Goal: Information Seeking & Learning: Learn about a topic

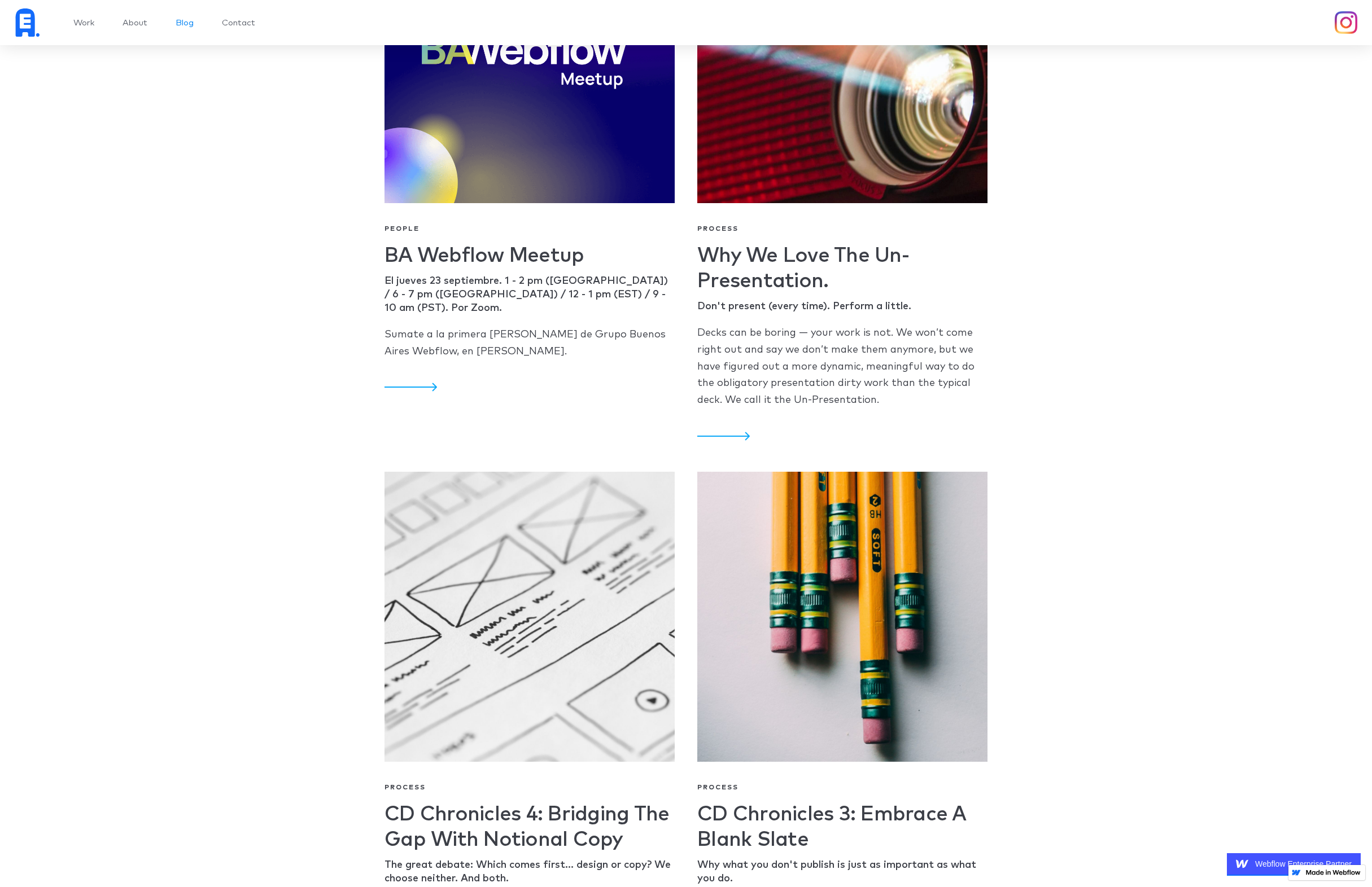
scroll to position [2212, 0]
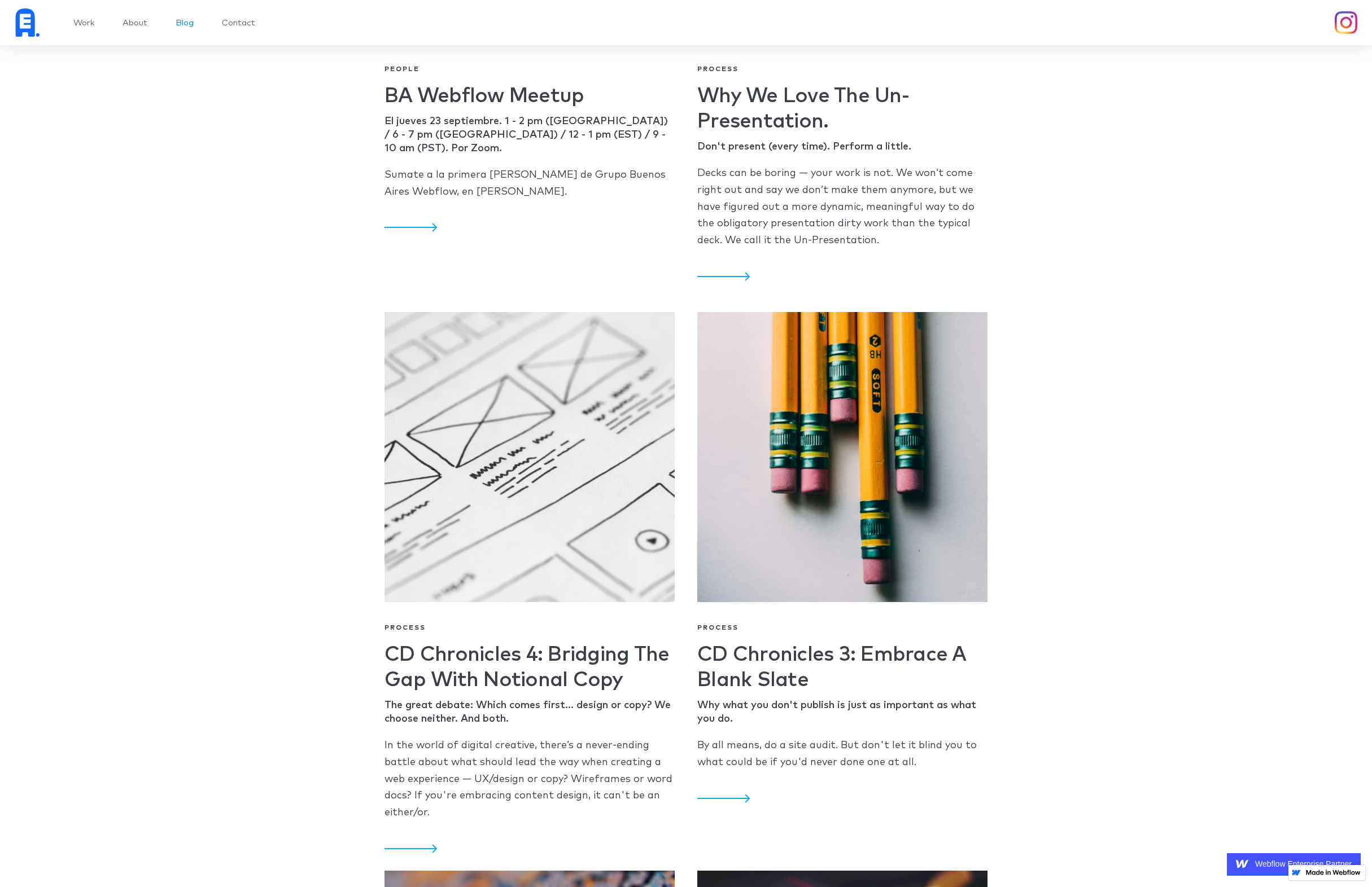
click at [878, 209] on p "Decks can be boring — your work is not. We won’t come right out and say we don’…" at bounding box center [841, 207] width 290 height 84
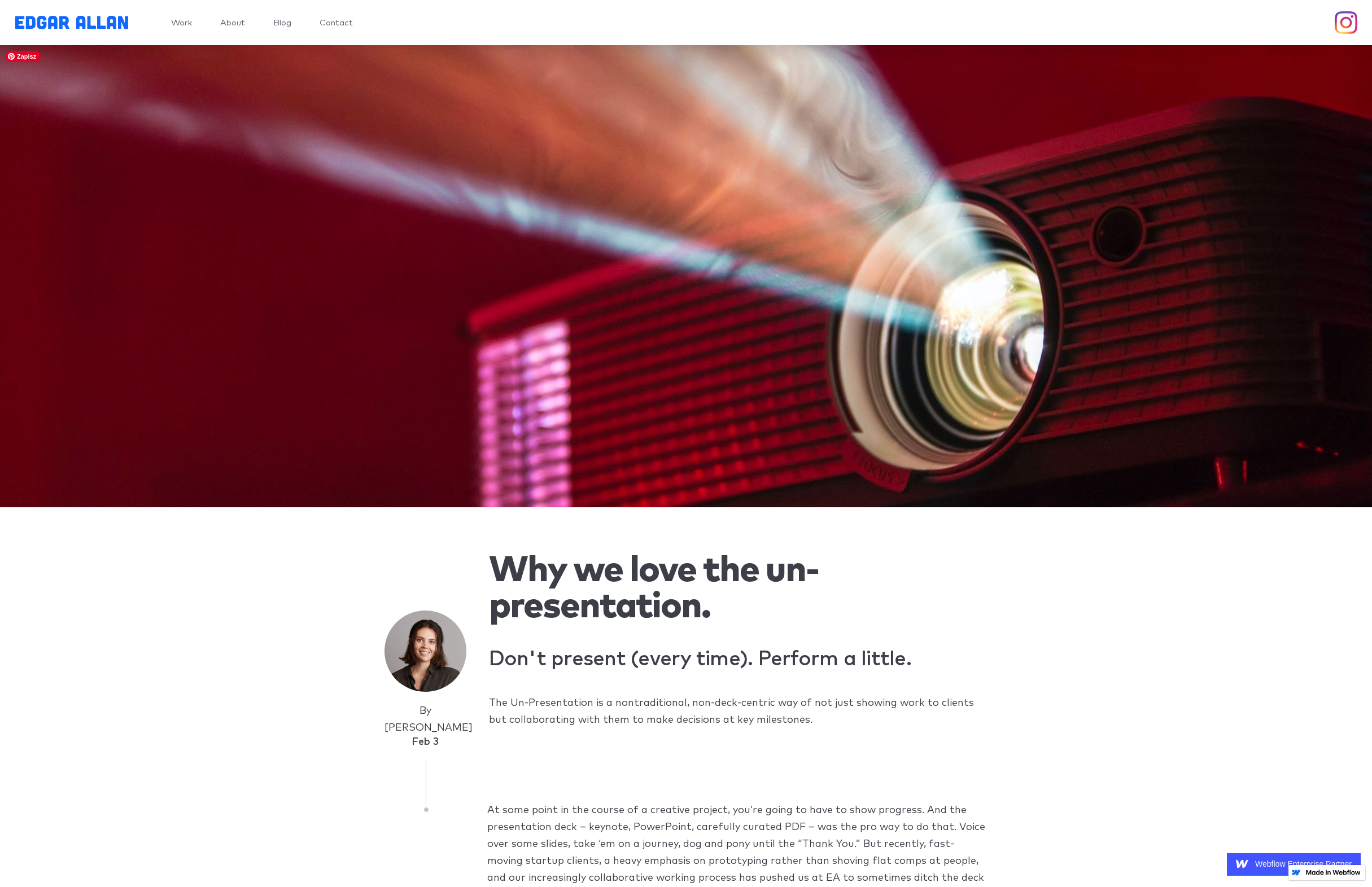
scroll to position [360, 0]
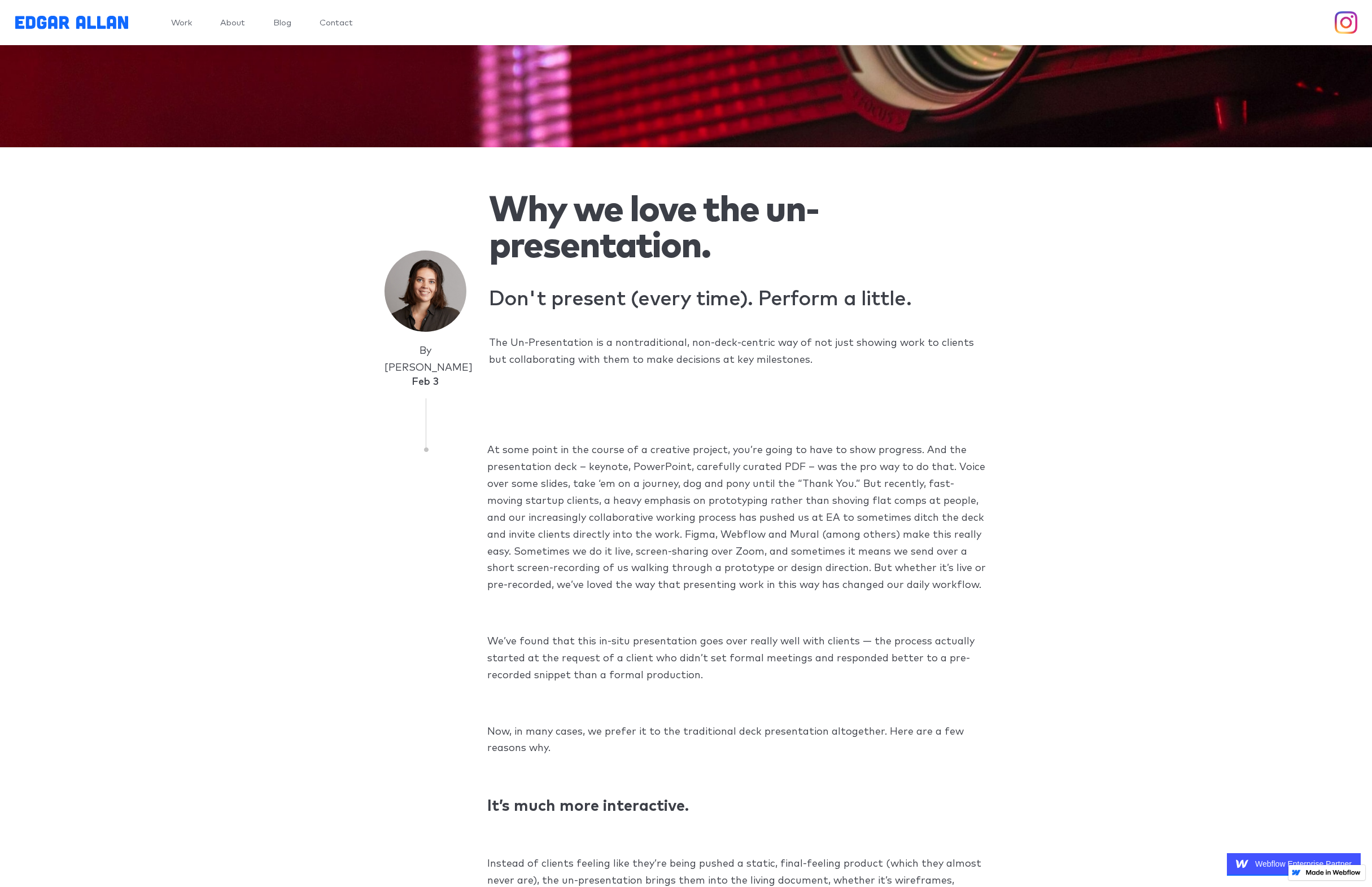
drag, startPoint x: 486, startPoint y: 535, endPoint x: 946, endPoint y: 680, distance: 482.3
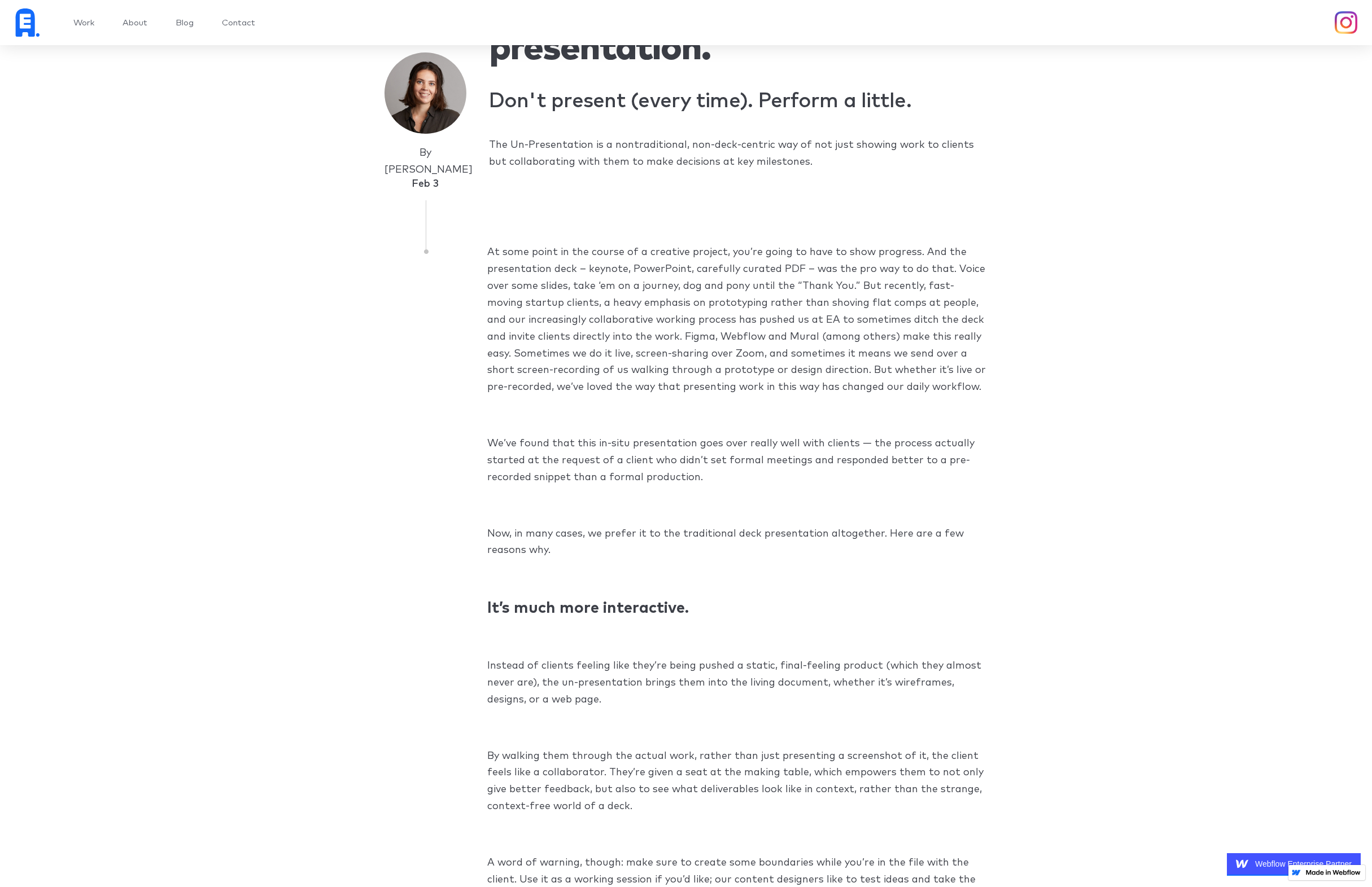
scroll to position [558, 0]
drag, startPoint x: 562, startPoint y: 552, endPoint x: 483, endPoint y: 531, distance: 81.7
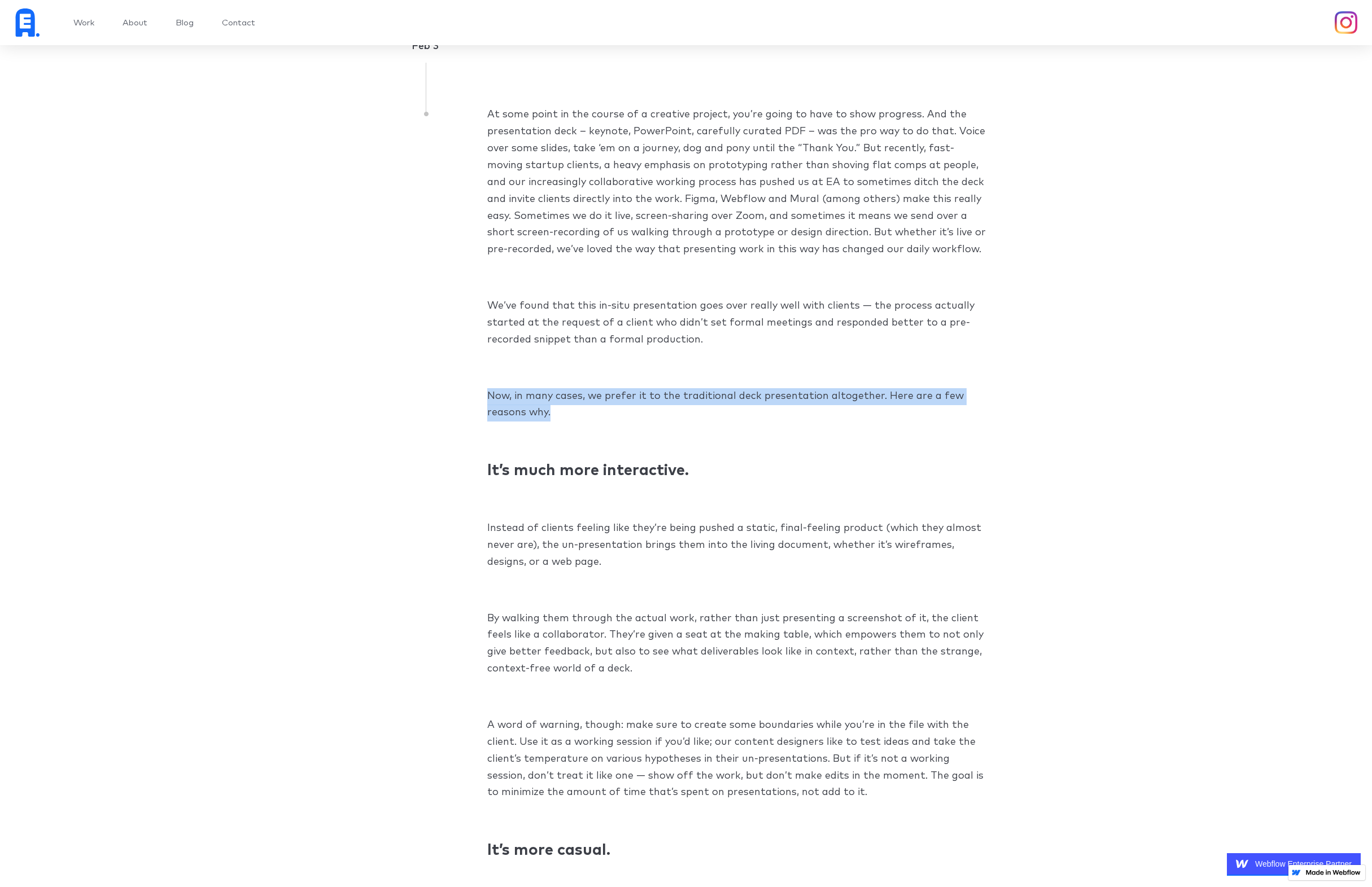
scroll to position [747, 0]
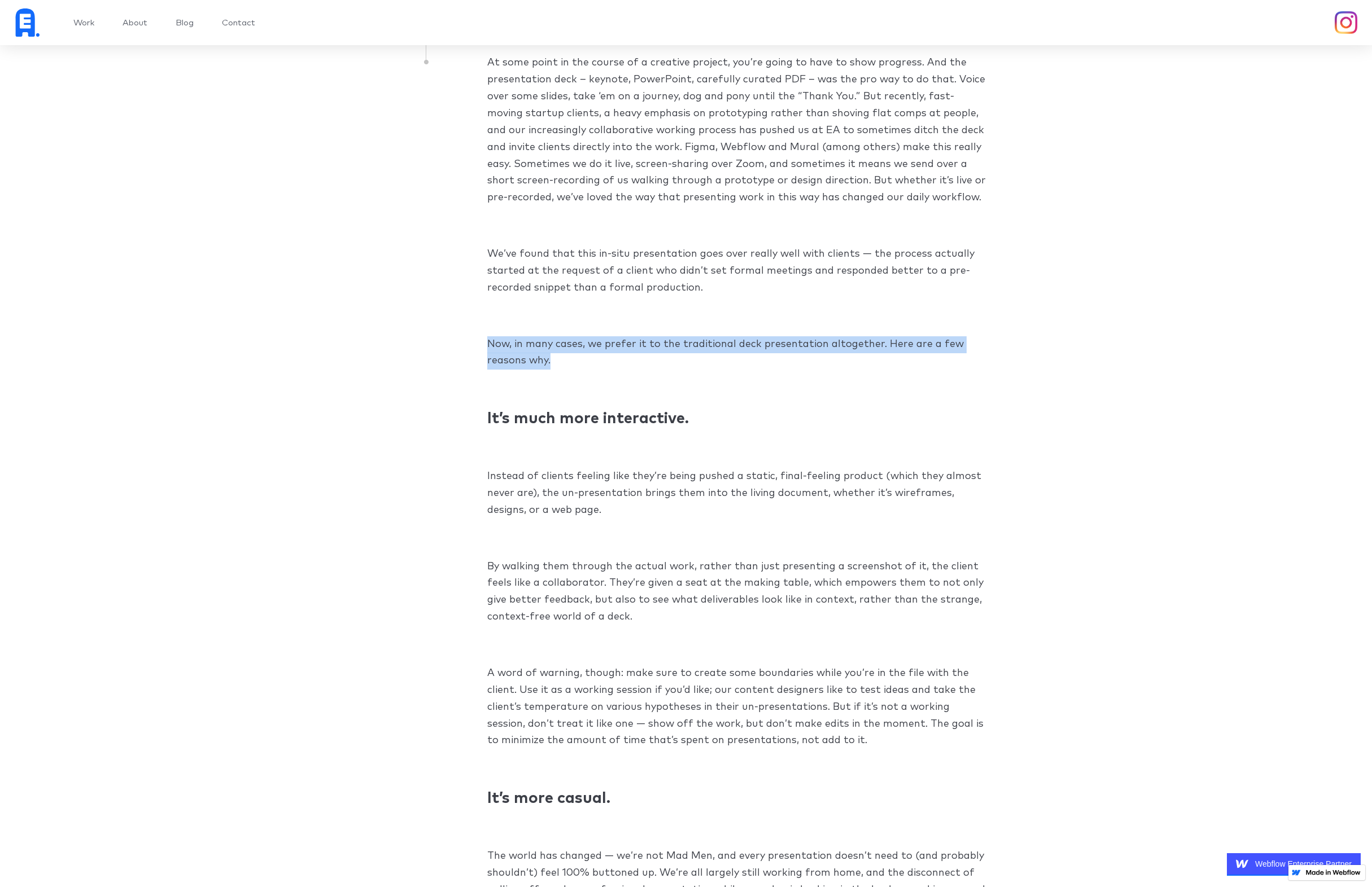
drag, startPoint x: 625, startPoint y: 509, endPoint x: 524, endPoint y: 564, distance: 115.0
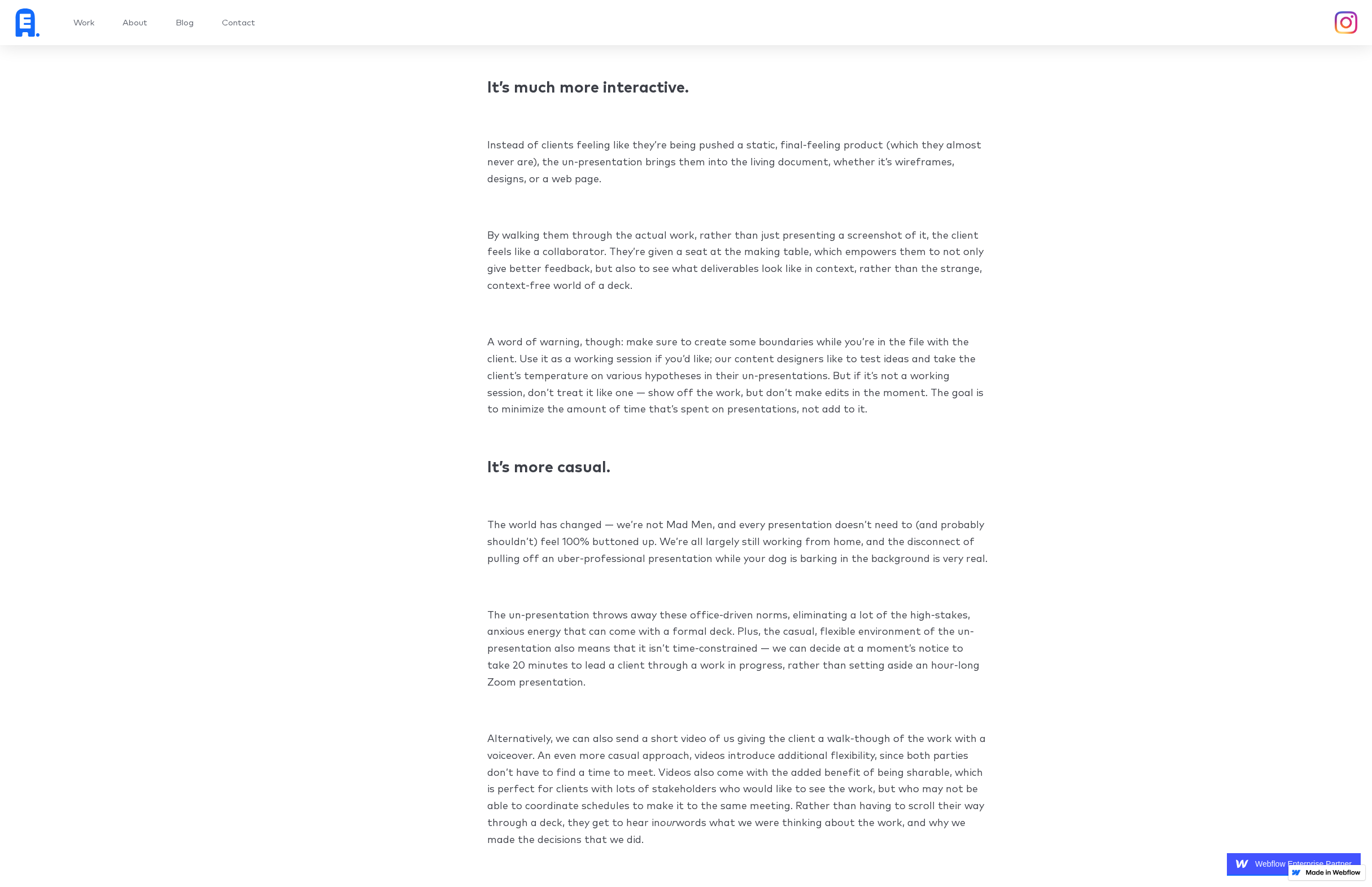
scroll to position [1049, 0]
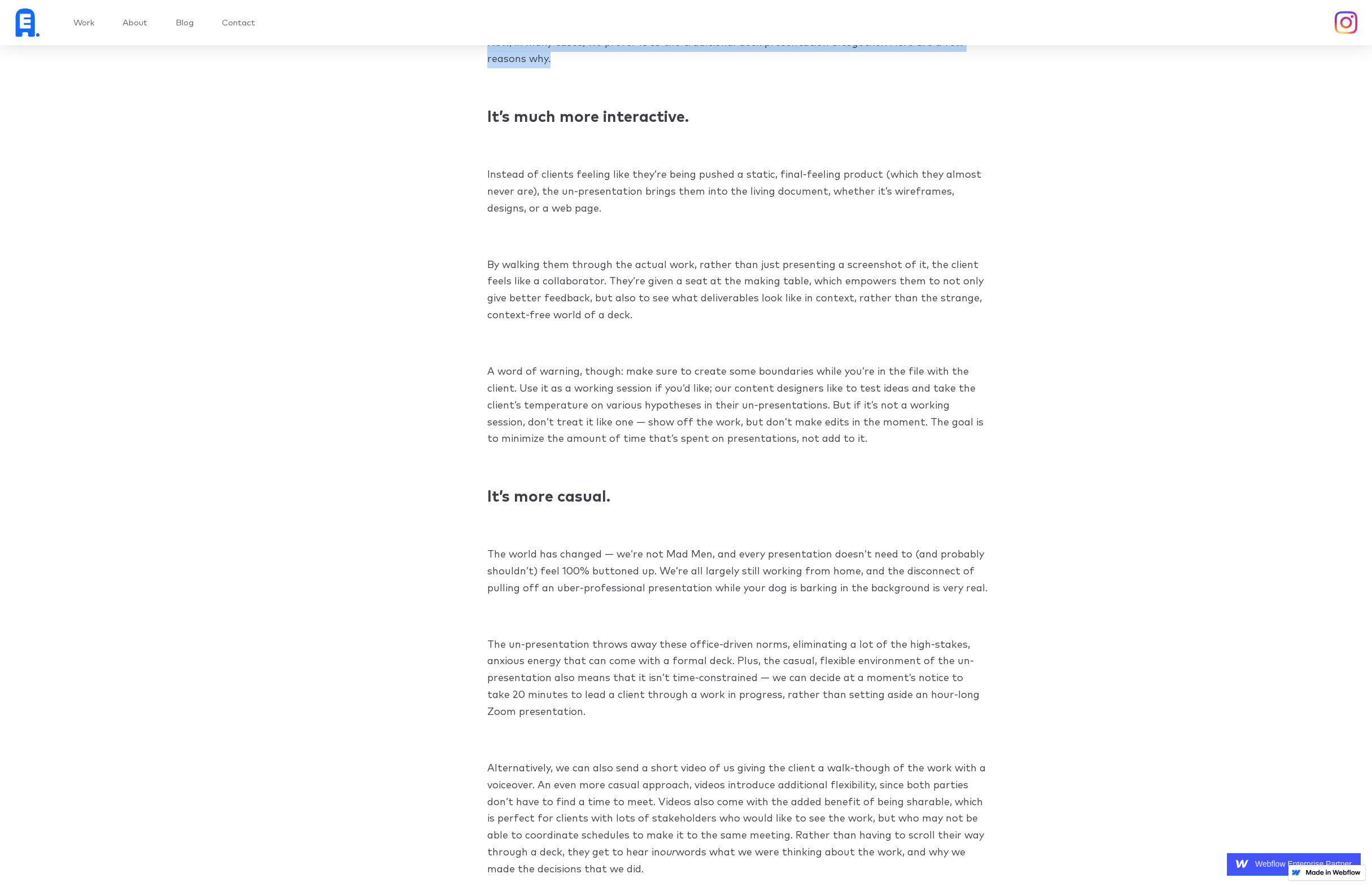
click at [490, 270] on p "By walking them through the actual work, rather than just presenting a screensh…" at bounding box center [738, 290] width 500 height 67
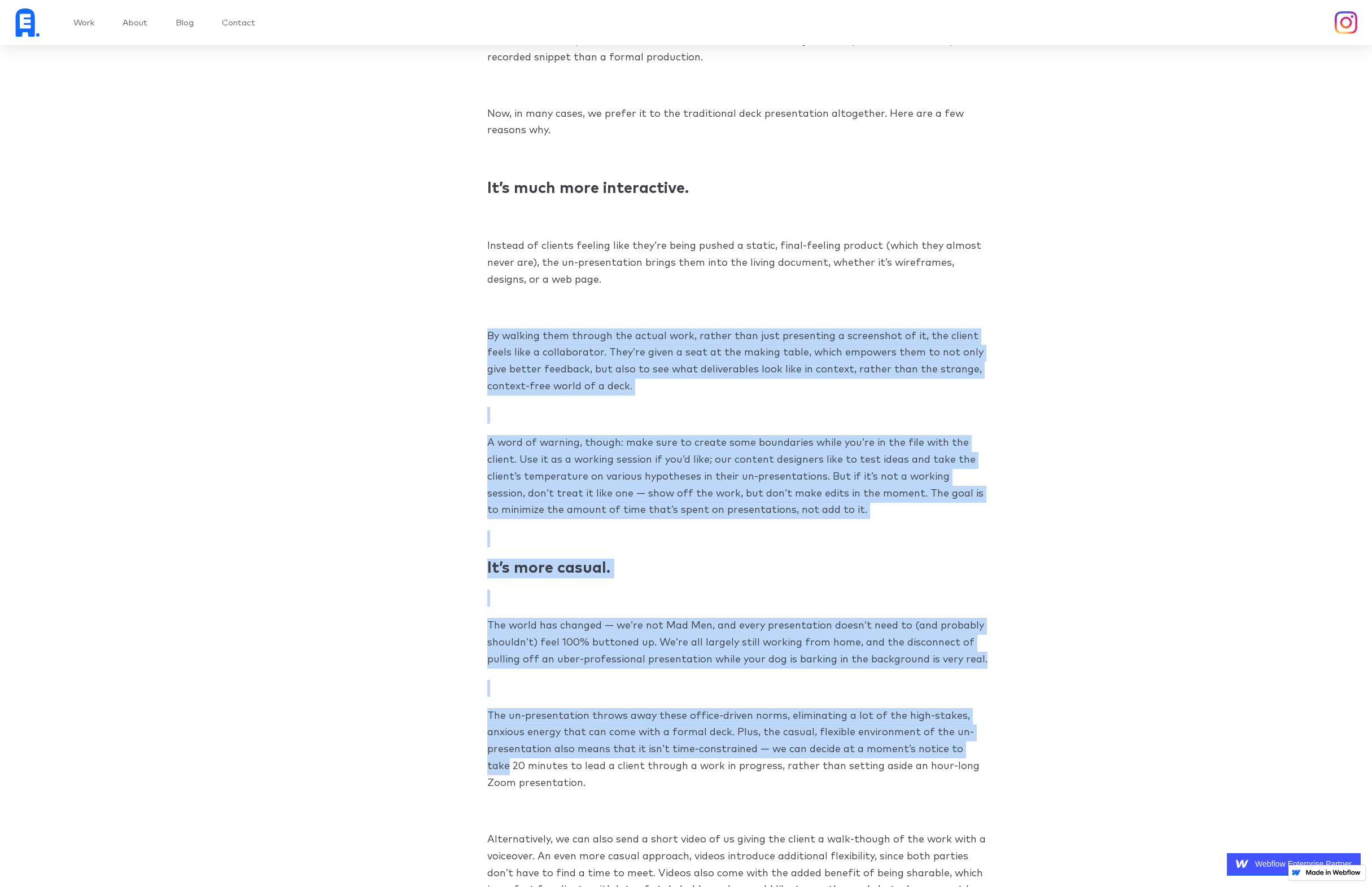
scroll to position [1076, 0]
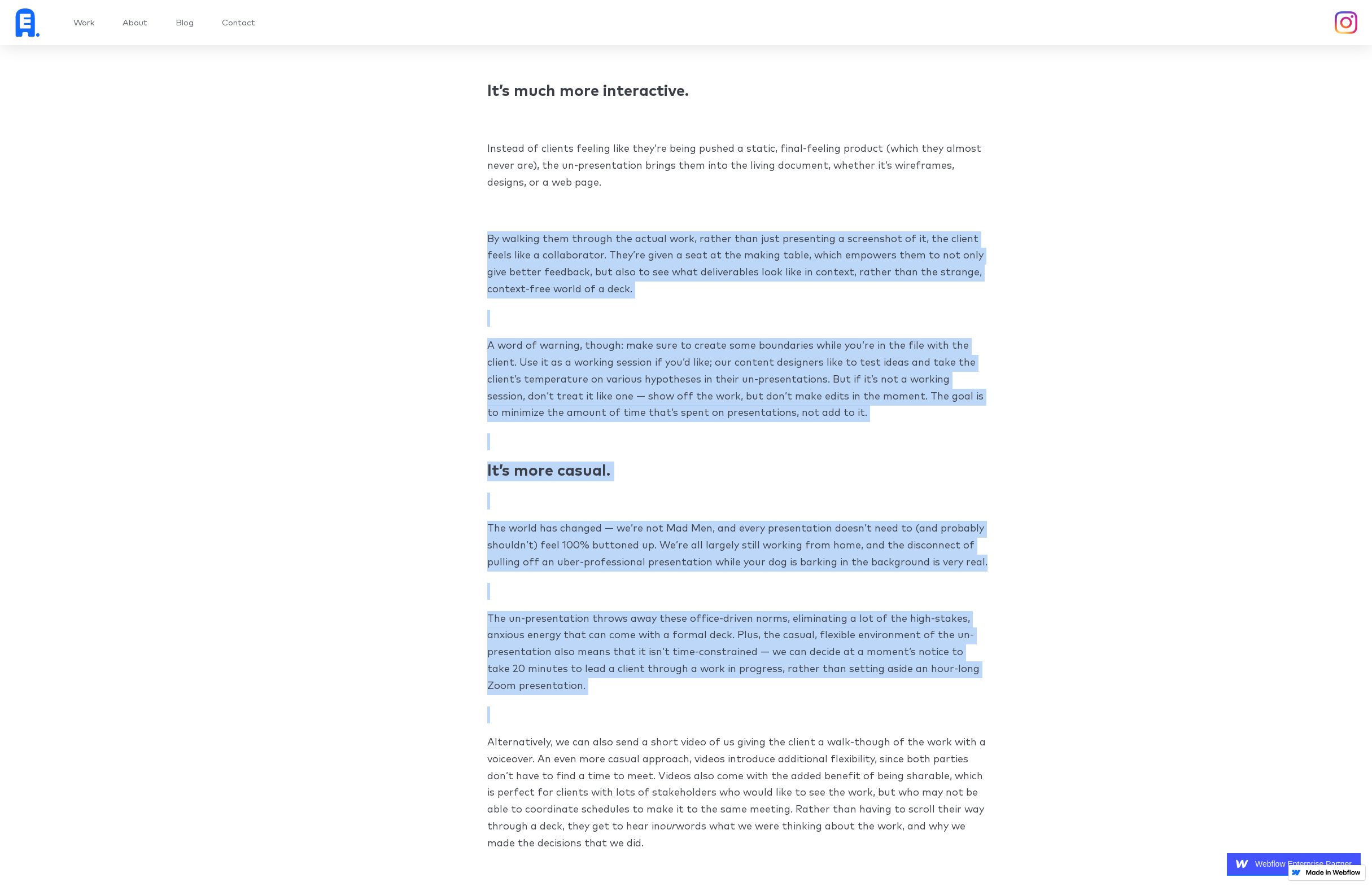
drag, startPoint x: 485, startPoint y: 257, endPoint x: 979, endPoint y: 698, distance: 662.2
click at [979, 698] on div "At some point in the course of a creative project, you’re going to have to show…" at bounding box center [685, 608] width 603 height 1761
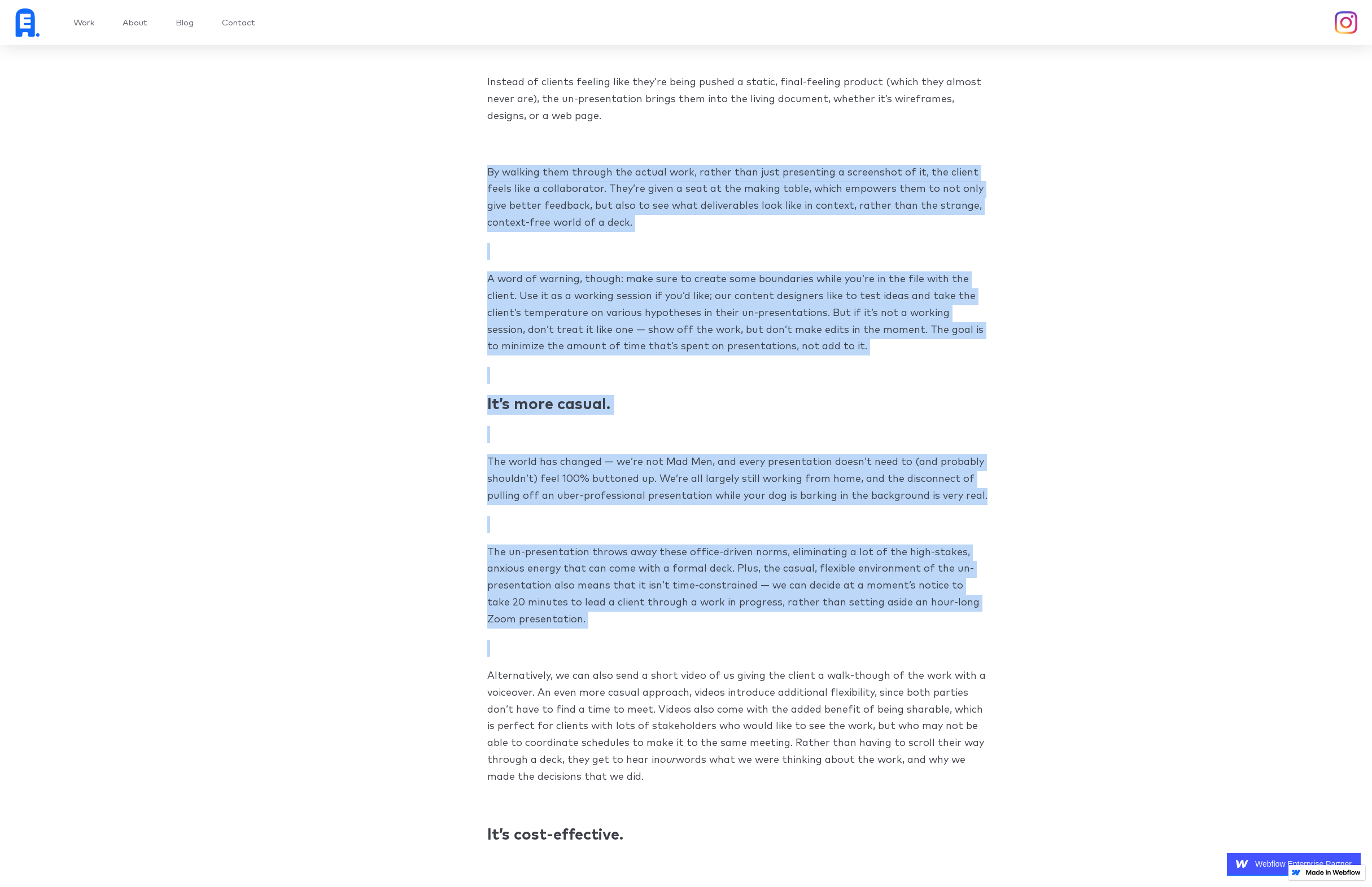
scroll to position [1153, 0]
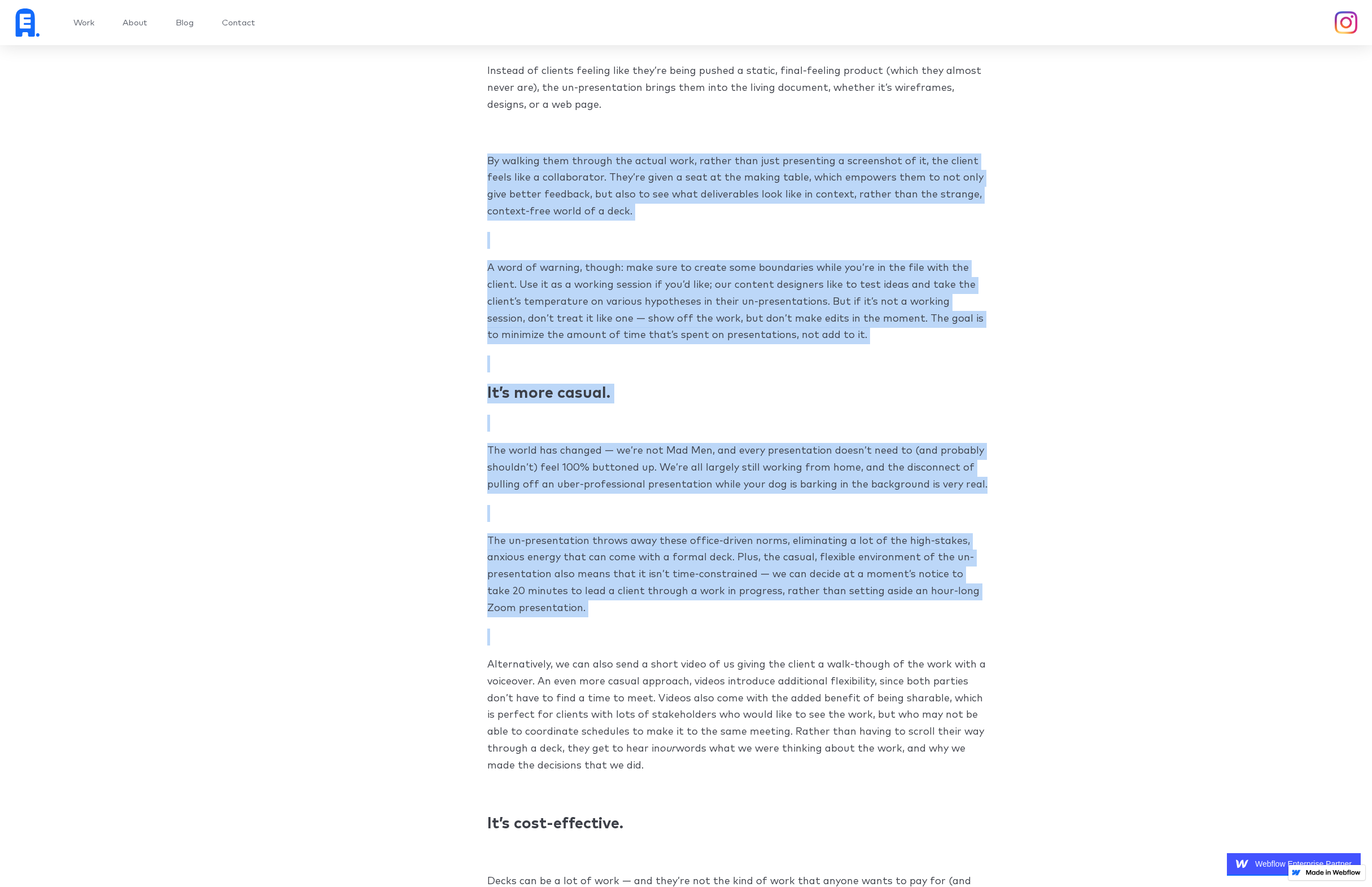
click at [579, 611] on p "The un-presentation throws away these office-driven norms, eliminating a lot of…" at bounding box center [738, 575] width 500 height 84
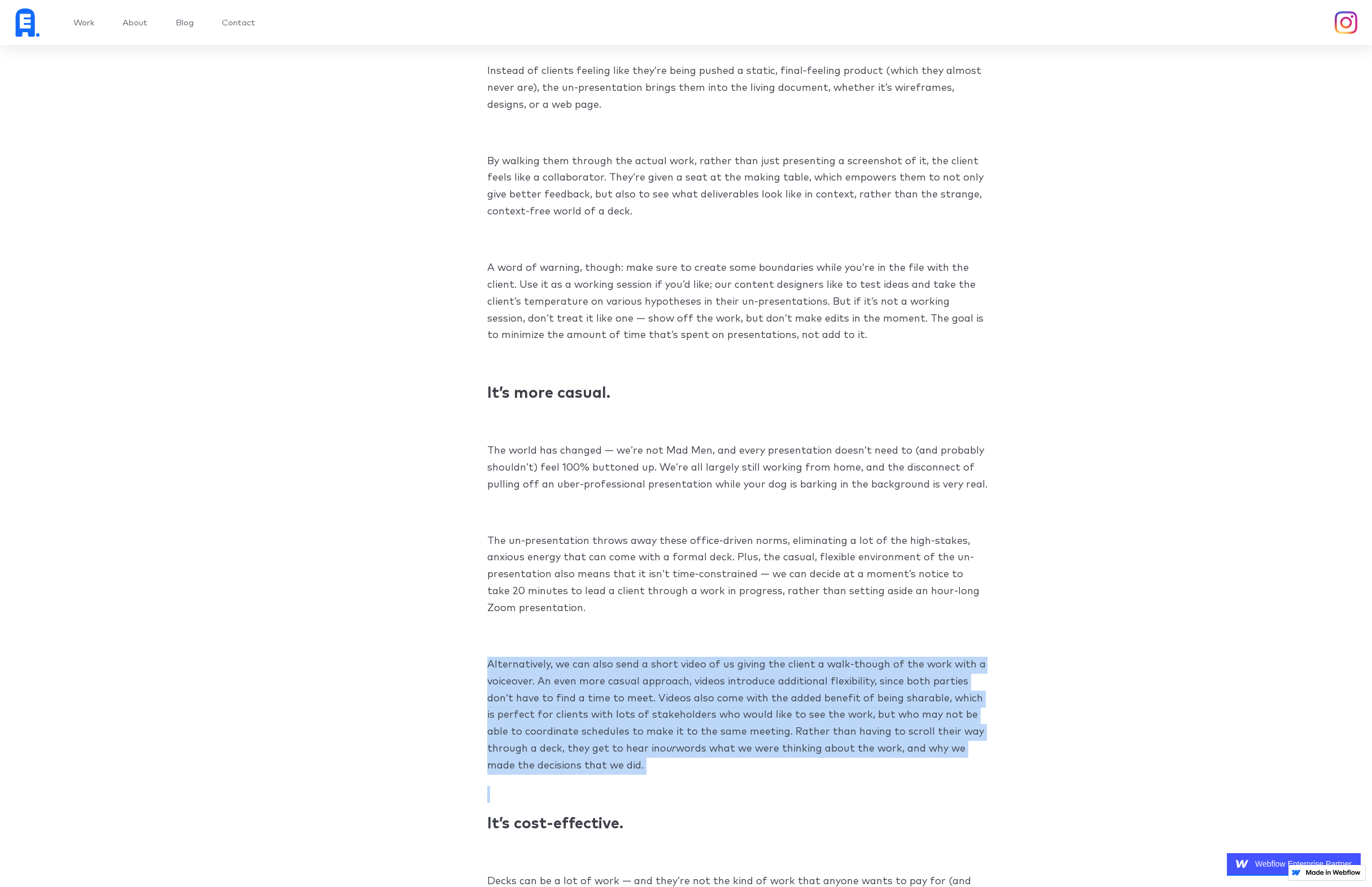
drag, startPoint x: 479, startPoint y: 650, endPoint x: 660, endPoint y: 800, distance: 235.1
click at [660, 800] on div "At some point in the course of a creative project, you’re going to have to show…" at bounding box center [685, 529] width 603 height 1761
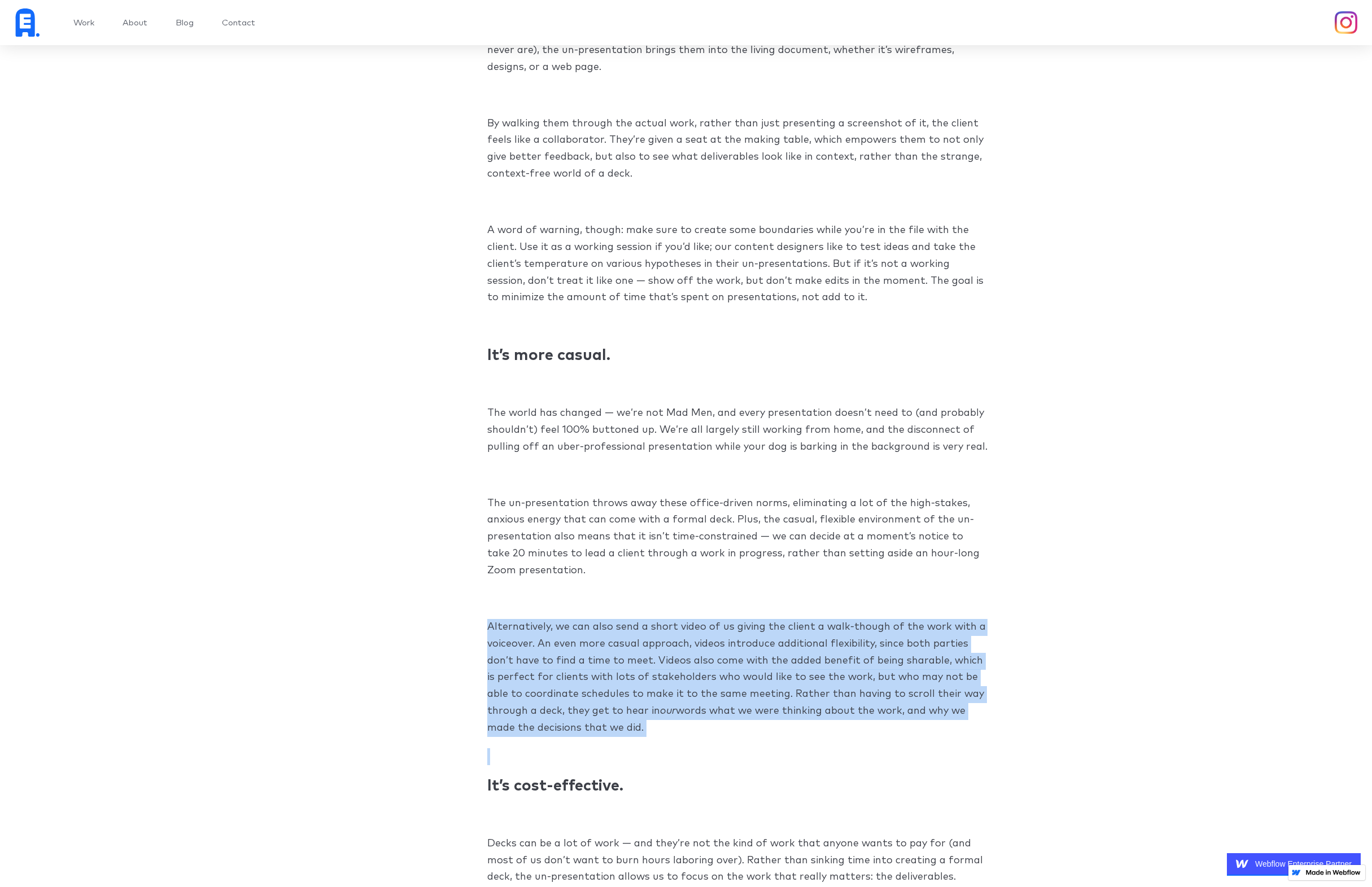
scroll to position [1203, 0]
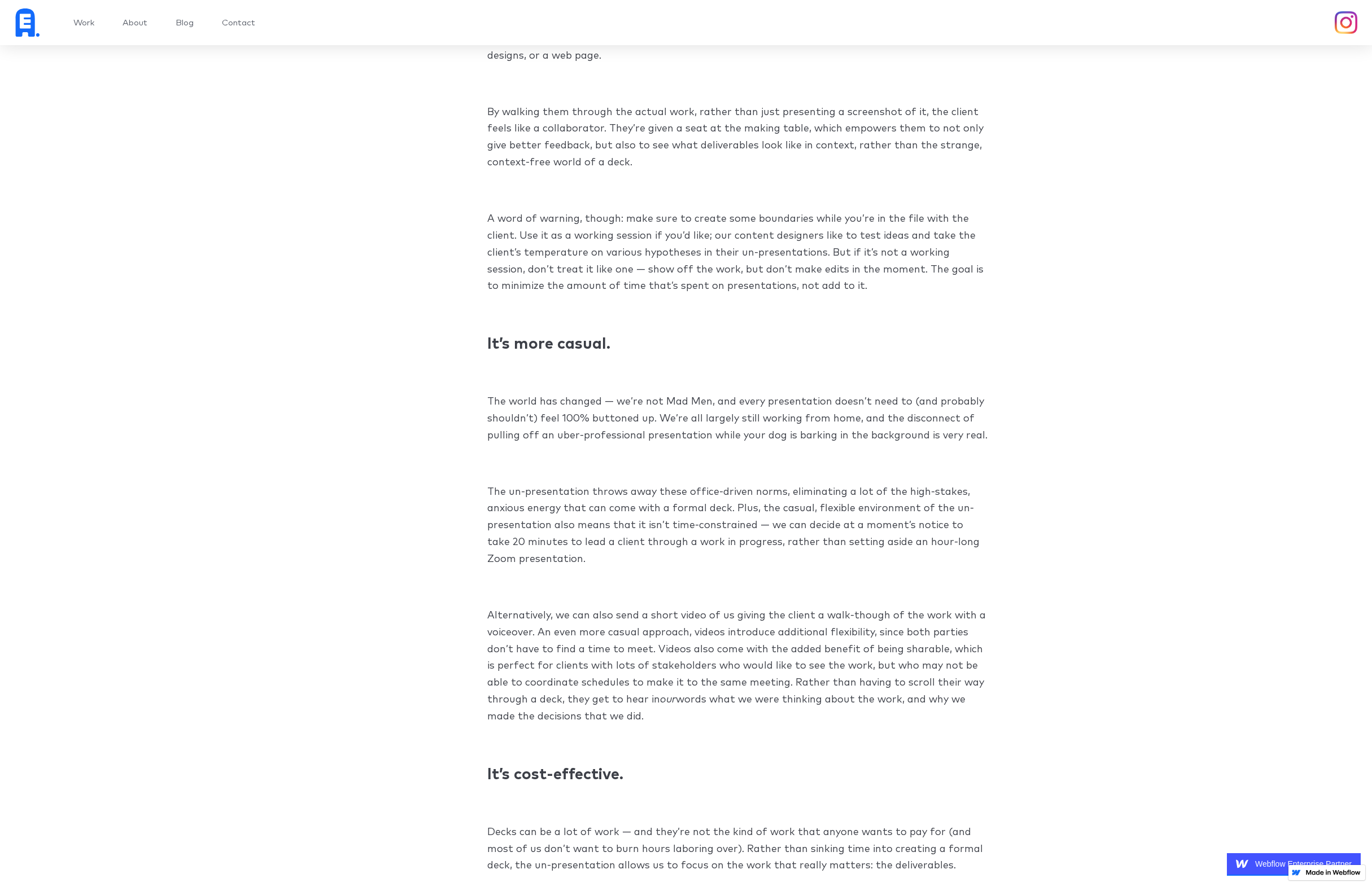
click at [680, 727] on div "At some point in the course of a creative project, you’re going to have to show…" at bounding box center [685, 481] width 603 height 1761
drag, startPoint x: 684, startPoint y: 725, endPoint x: 460, endPoint y: 615, distance: 249.6
click at [460, 615] on div "At some point in the course of a creative project, you’re going to have to show…" at bounding box center [685, 481] width 603 height 1761
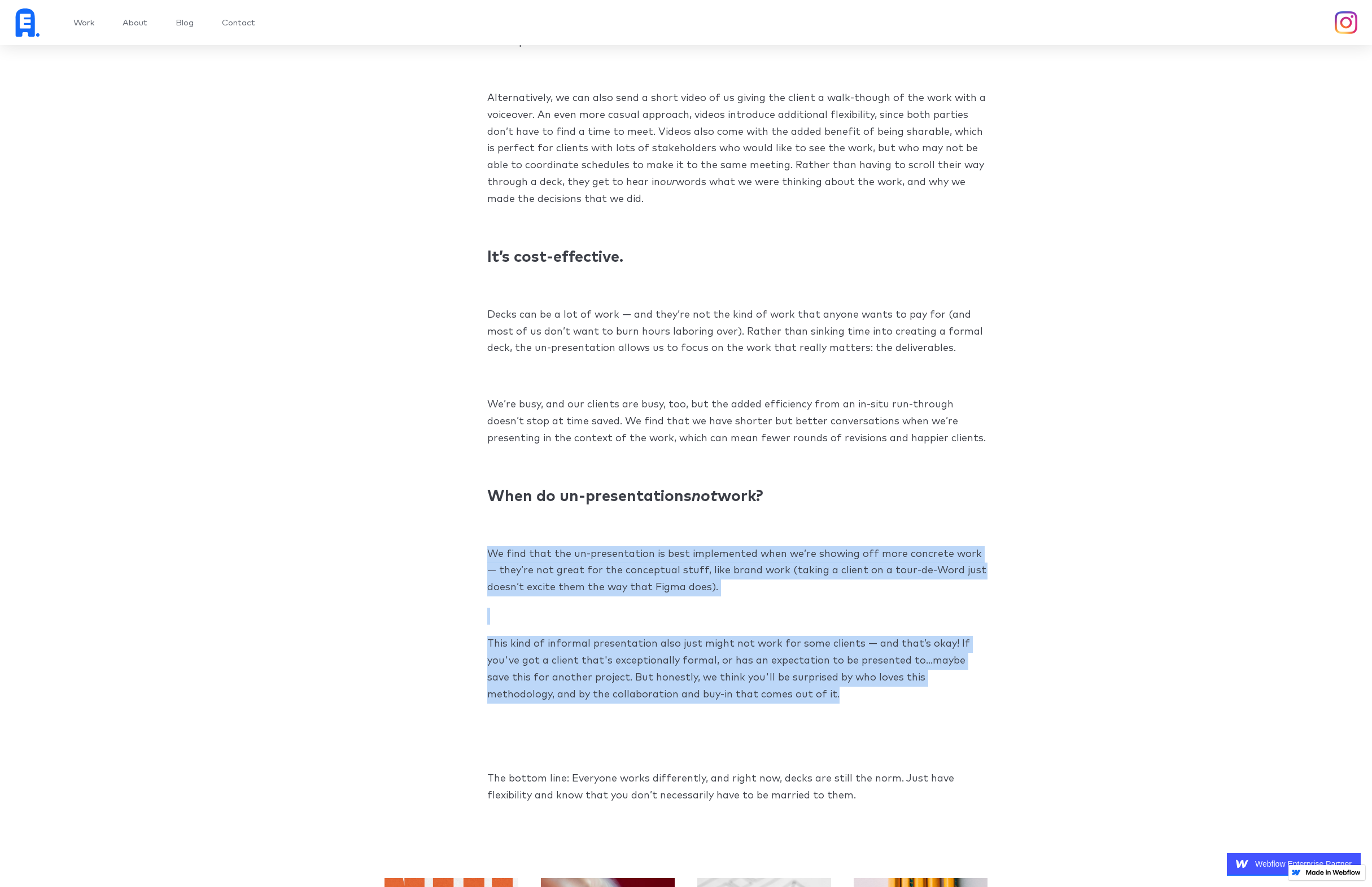
scroll to position [1741, 0]
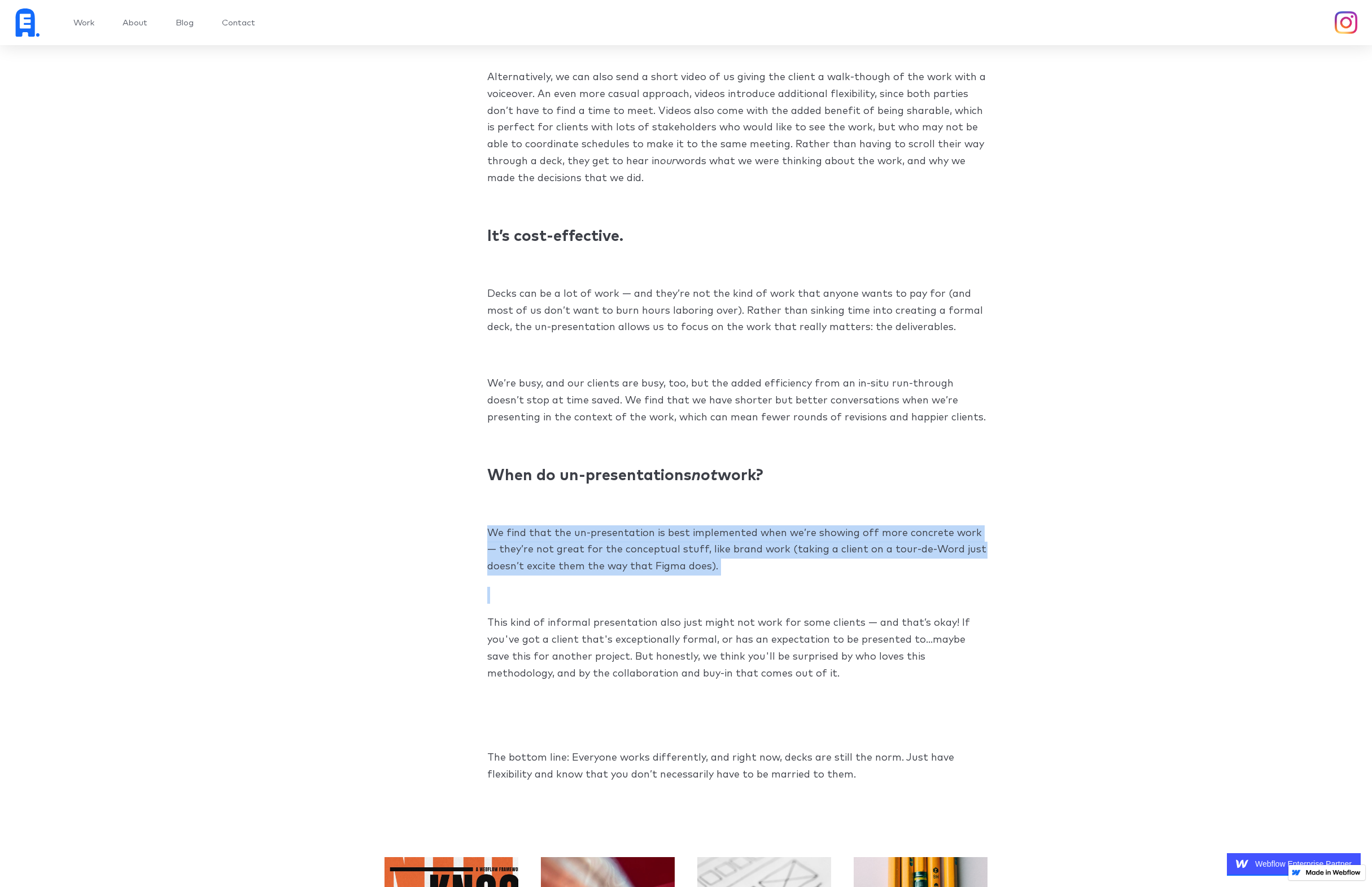
drag, startPoint x: 490, startPoint y: 604, endPoint x: 782, endPoint y: 602, distance: 292.0
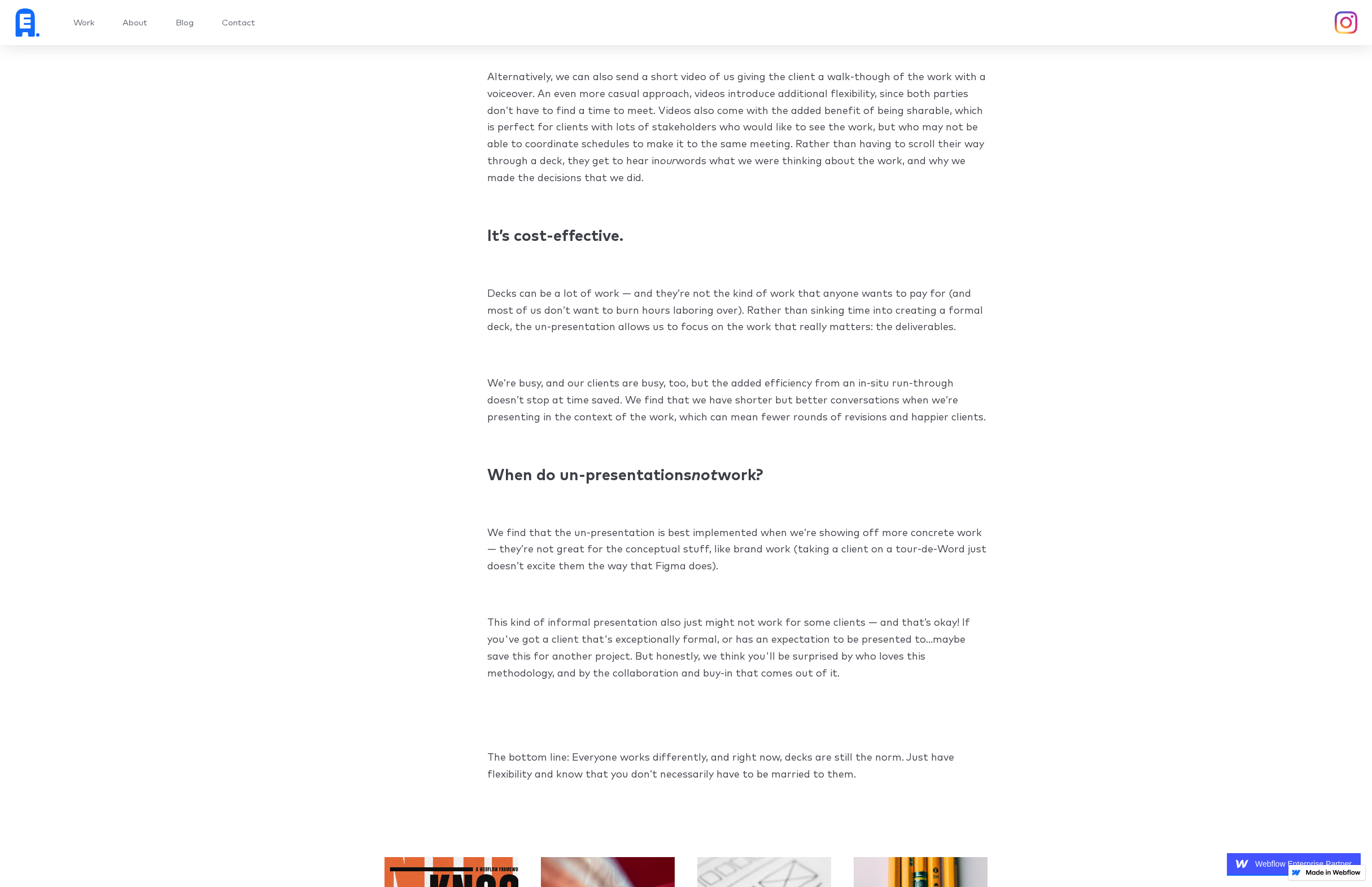
click at [780, 678] on p "This kind of informal presentation also just might not work for some clients — …" at bounding box center [738, 649] width 500 height 67
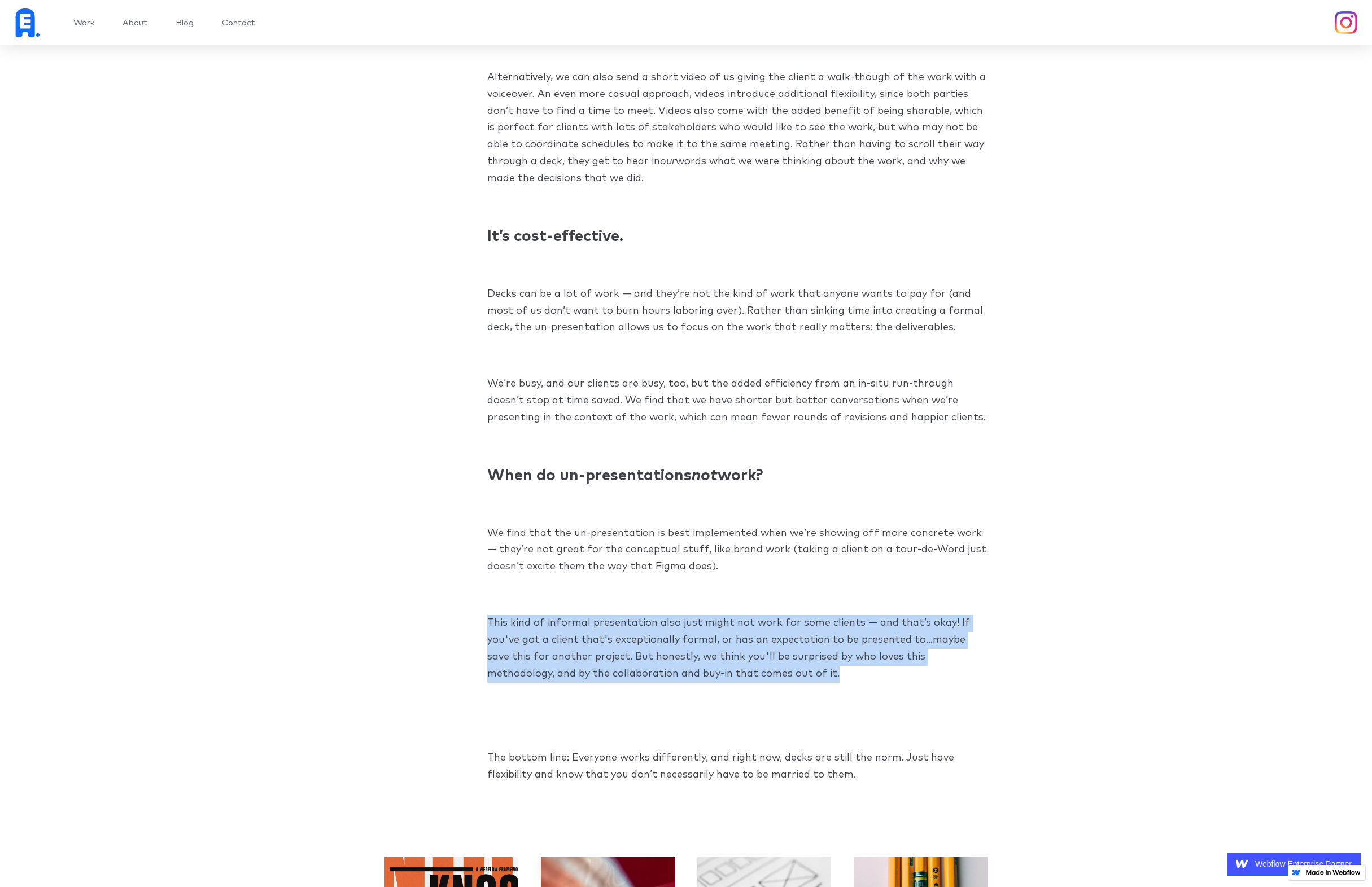
drag, startPoint x: 778, startPoint y: 678, endPoint x: 475, endPoint y: 619, distance: 308.7
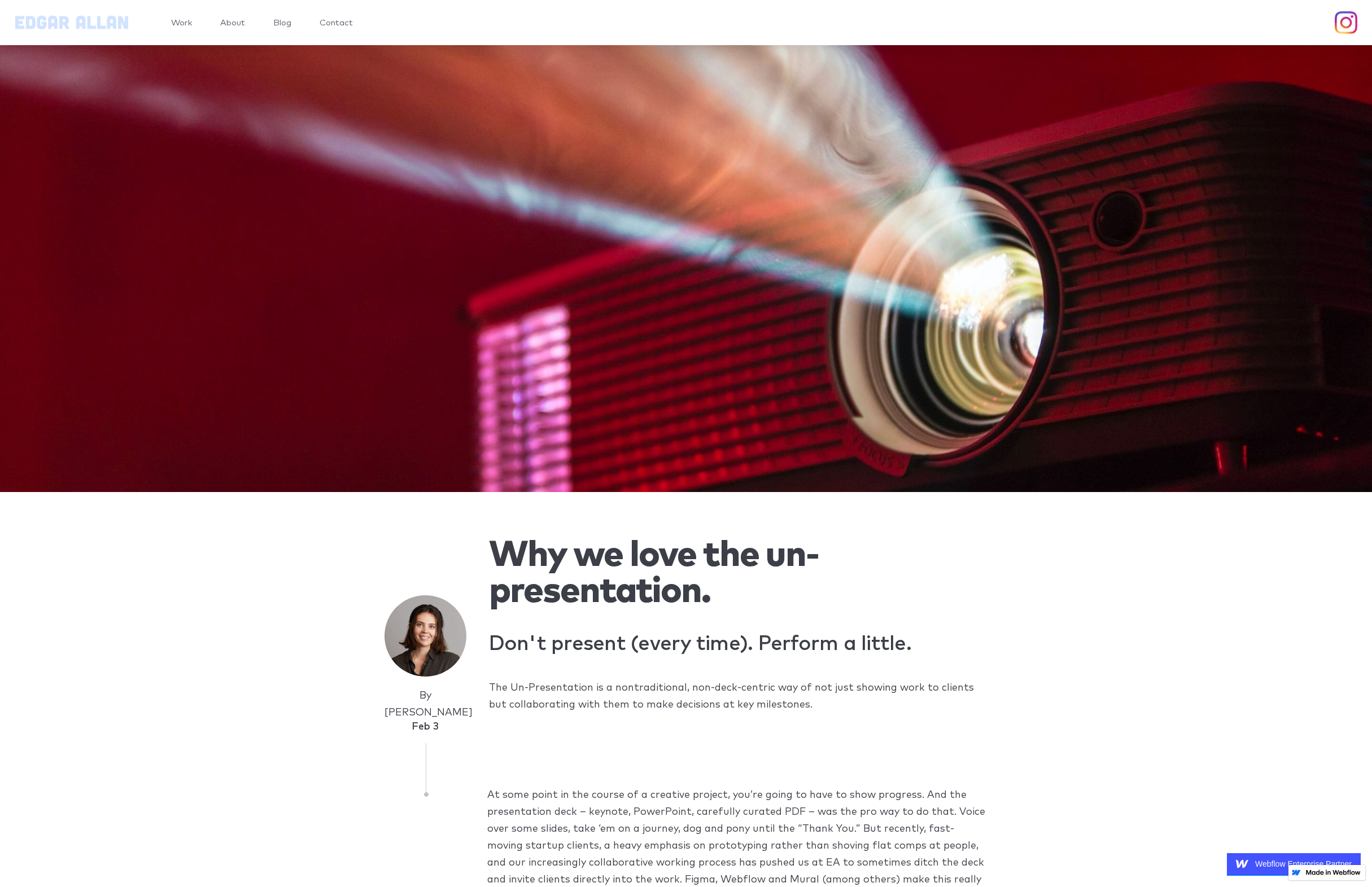
scroll to position [0, 0]
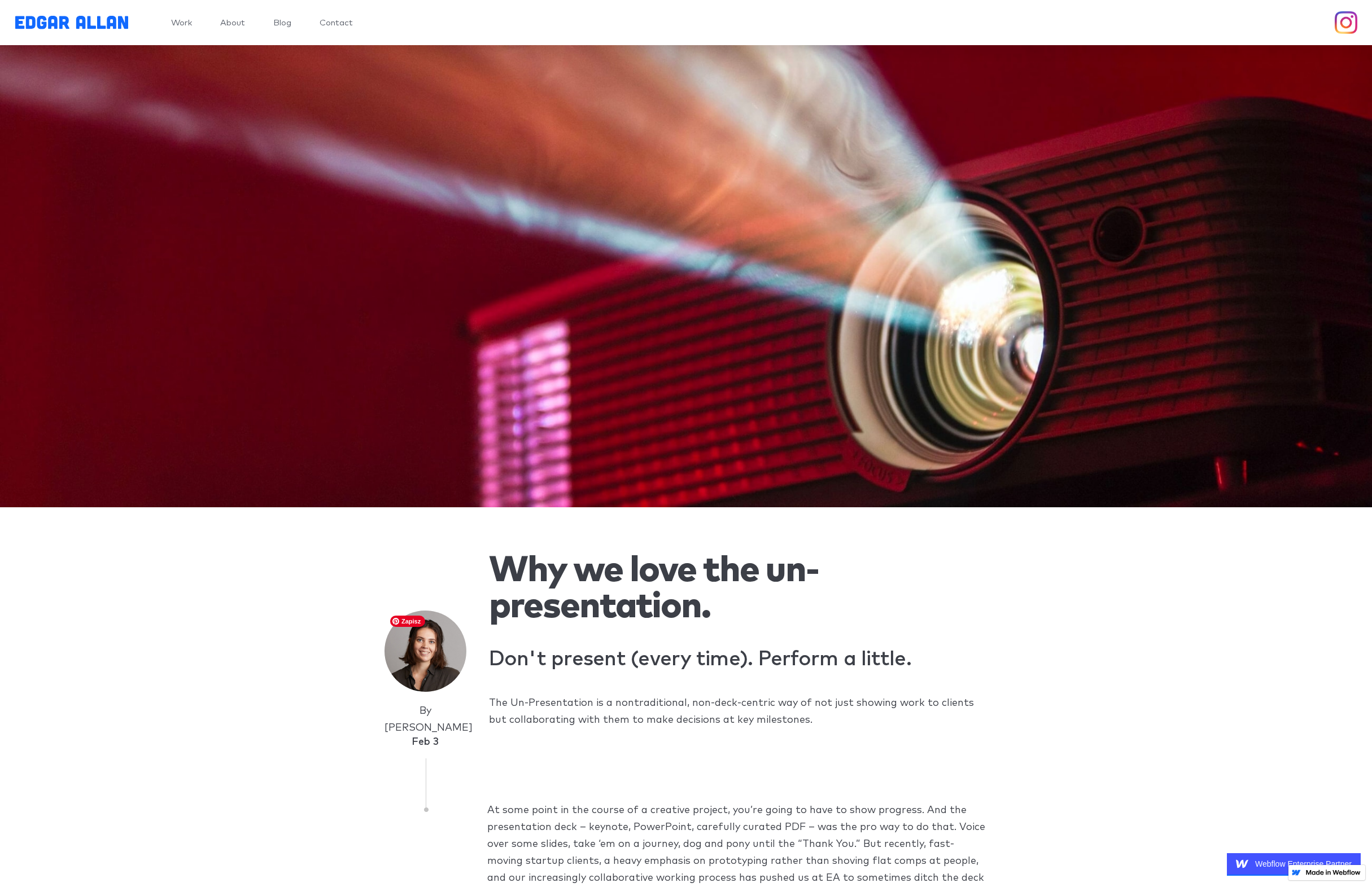
click at [428, 663] on img at bounding box center [425, 652] width 82 height 82
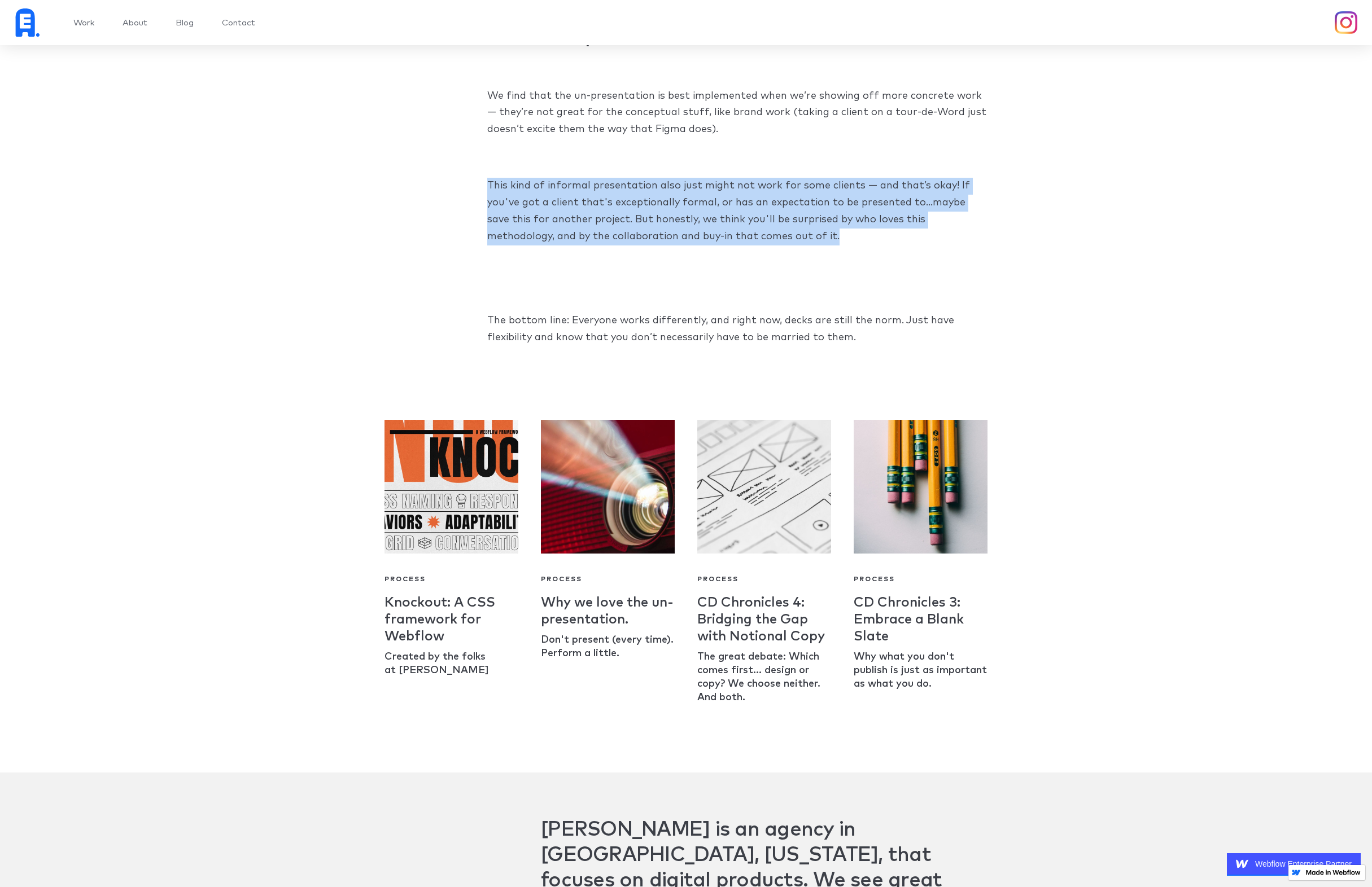
scroll to position [2413, 0]
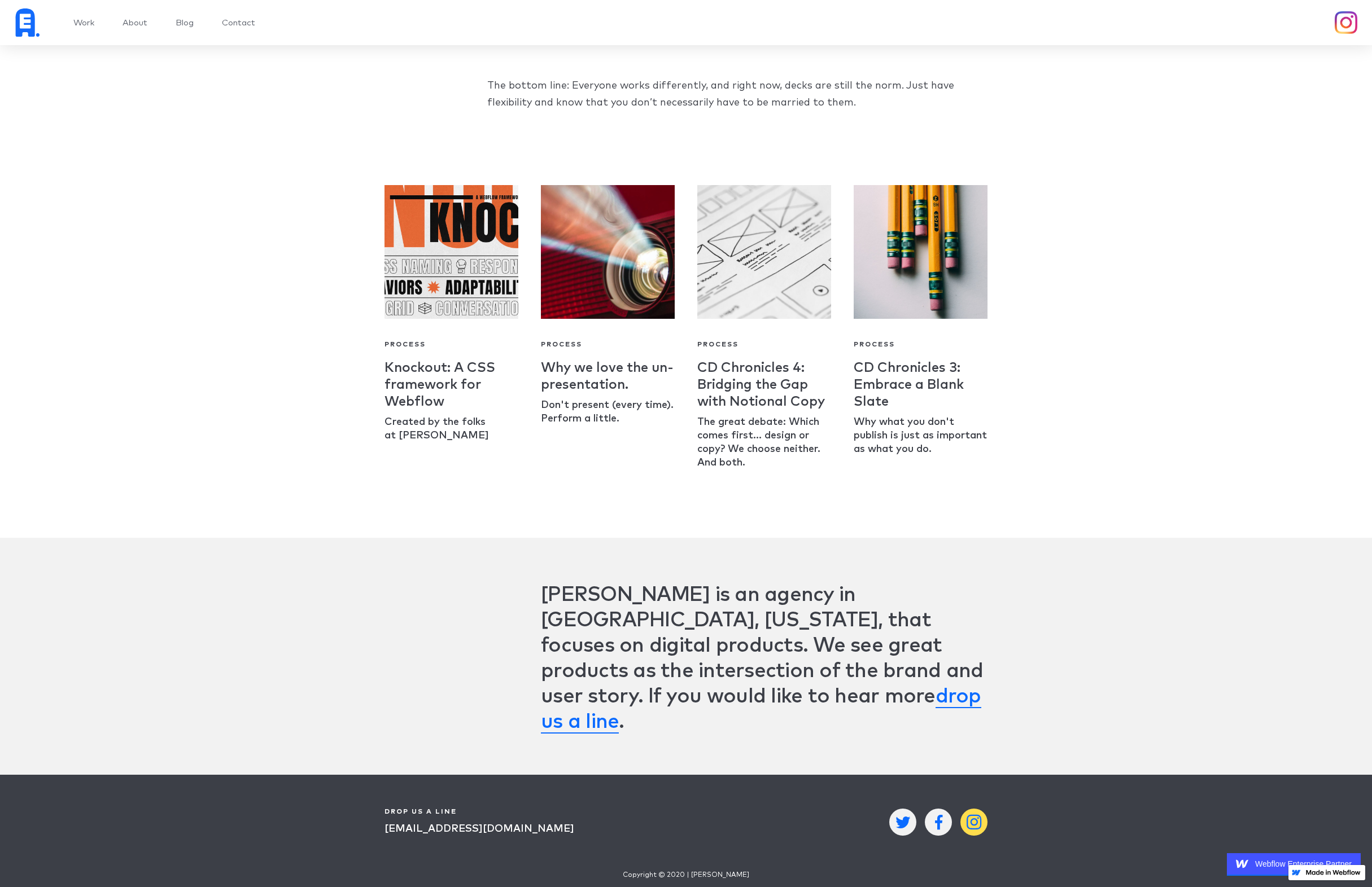
click at [970, 814] on div "" at bounding box center [973, 822] width 15 height 17
